Goal: Information Seeking & Learning: Learn about a topic

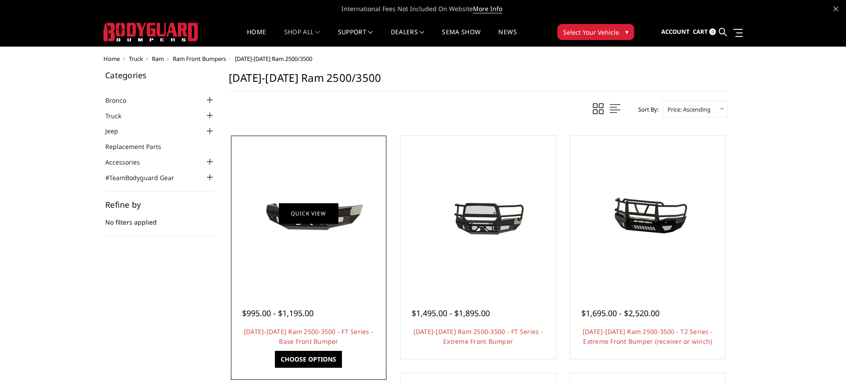
click at [307, 220] on link "Quick view" at bounding box center [309, 213] width 60 height 21
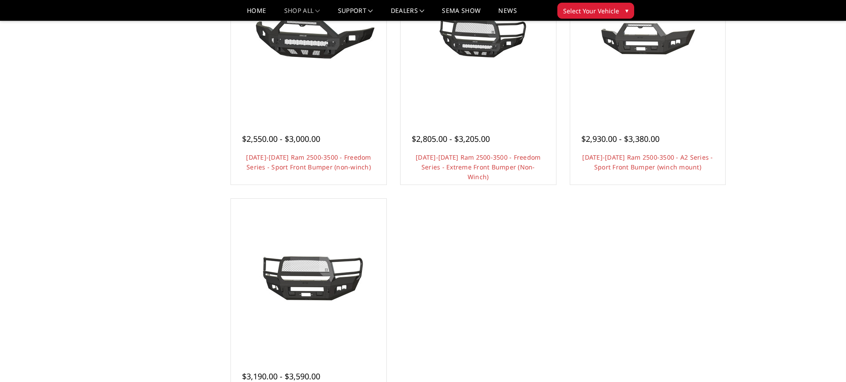
scroll to position [489, 0]
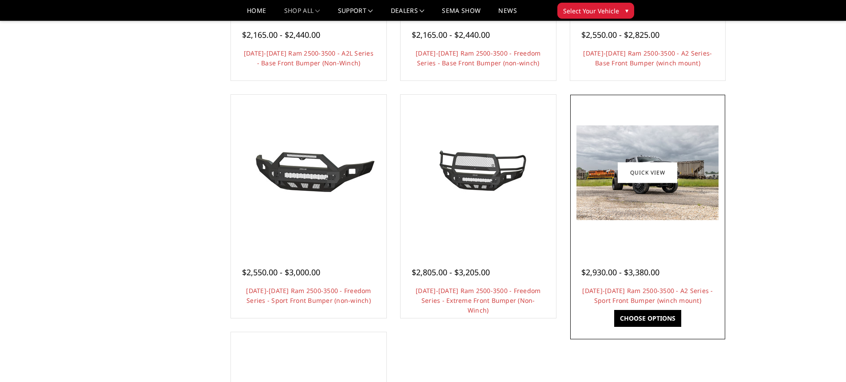
click at [650, 194] on img at bounding box center [648, 172] width 142 height 95
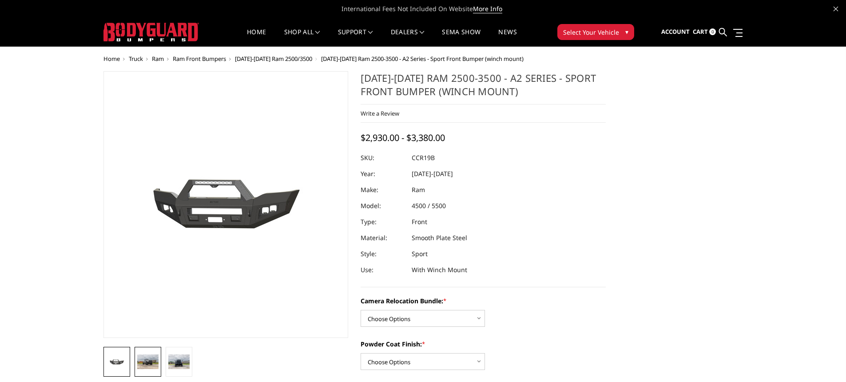
click at [148, 365] on img at bounding box center [147, 361] width 21 height 14
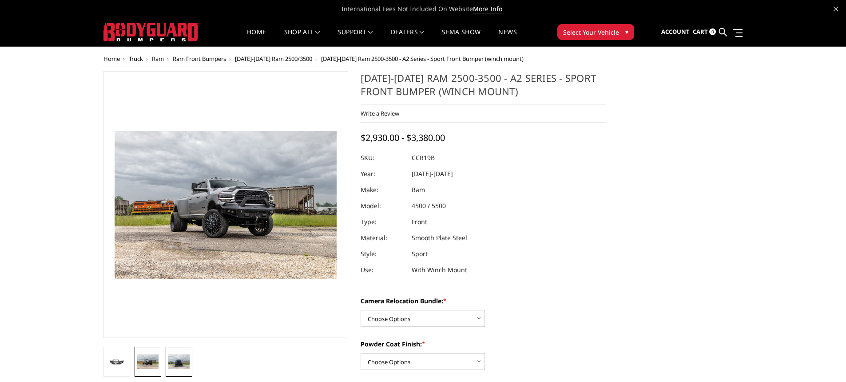
click at [182, 359] on img at bounding box center [178, 361] width 21 height 14
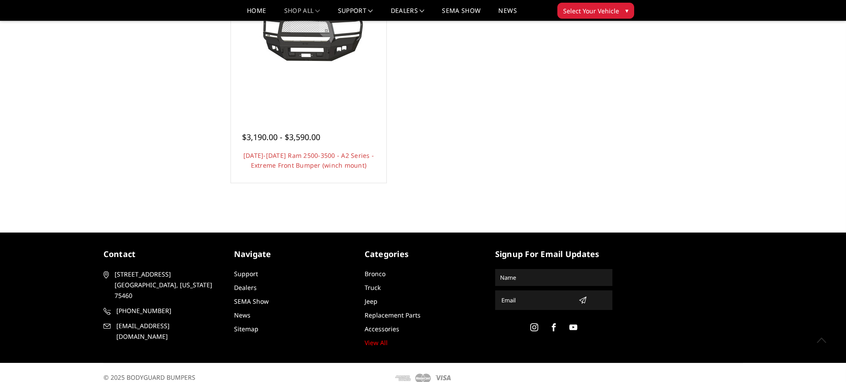
scroll to position [862, 0]
